Goal: Task Accomplishment & Management: Manage account settings

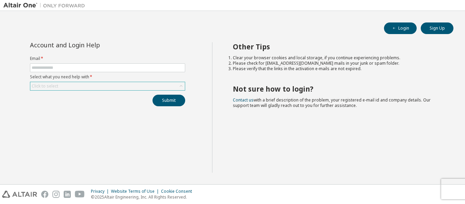
click at [70, 85] on div "Click to select" at bounding box center [107, 86] width 155 height 8
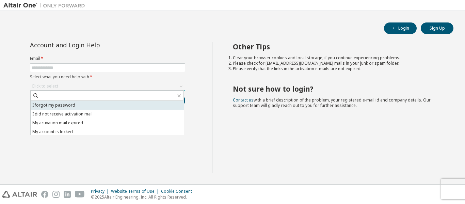
click at [61, 104] on li "I forgot my password" at bounding box center [107, 105] width 153 height 9
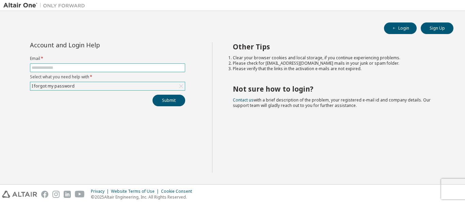
click at [51, 68] on input "text" at bounding box center [108, 67] width 152 height 5
type input "**********"
click at [168, 102] on button "Submit" at bounding box center [169, 101] width 33 height 12
click at [78, 85] on div "Click to select" at bounding box center [107, 86] width 155 height 8
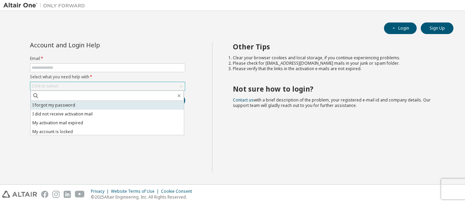
click at [63, 107] on li "I forgot my password" at bounding box center [107, 105] width 153 height 9
